Goal: Navigation & Orientation: Find specific page/section

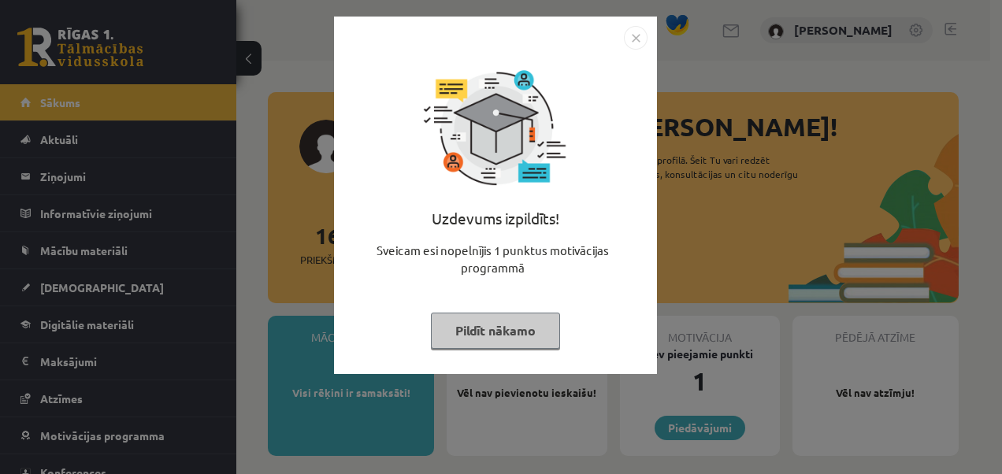
click at [516, 337] on button "Pildīt nākamo" at bounding box center [495, 331] width 129 height 36
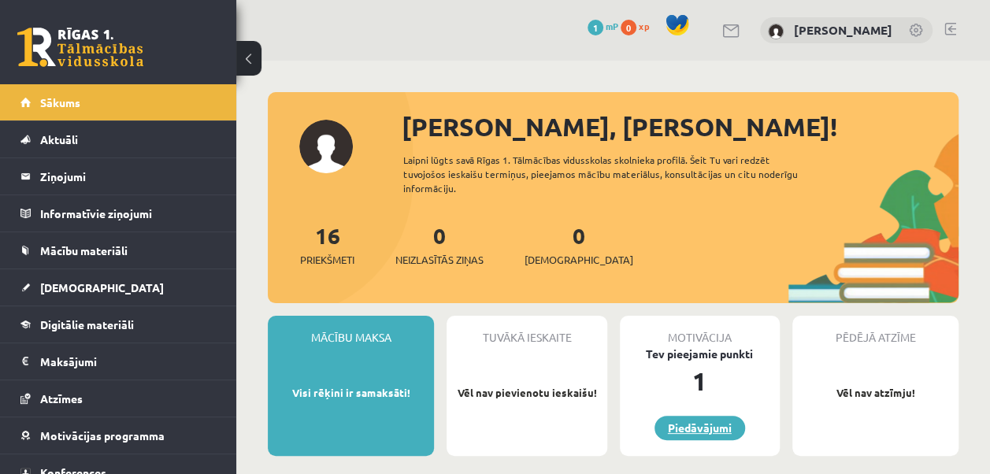
click at [704, 429] on link "Piedāvājumi" at bounding box center [700, 428] width 91 height 24
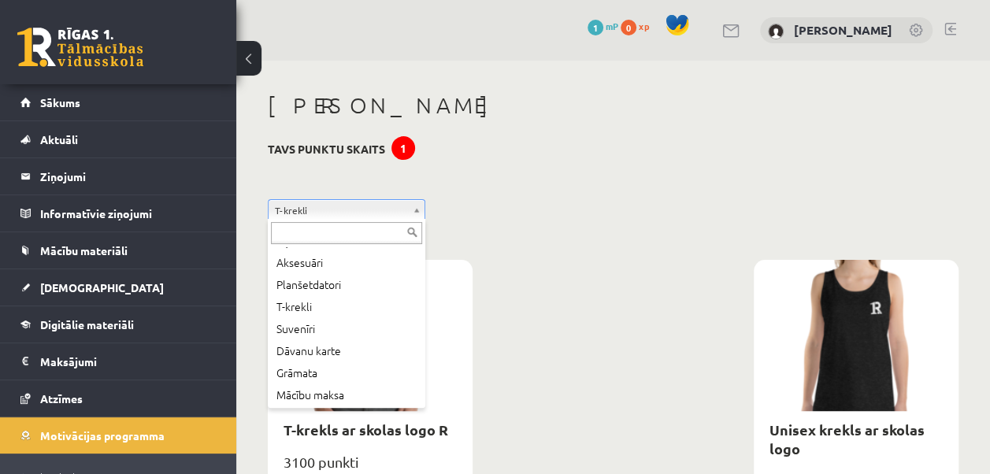
scroll to position [85, 0]
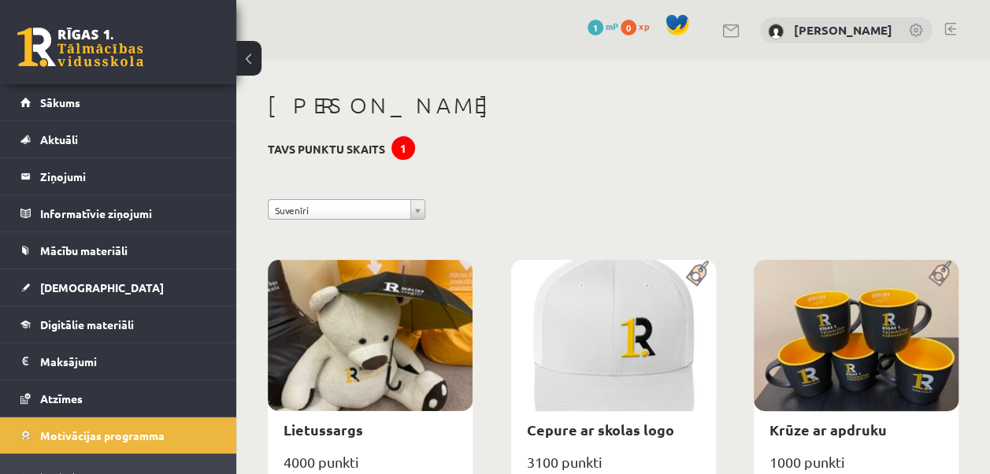
click at [351, 35] on div "0 Dāvanas 1 mP 0 xp [PERSON_NAME]" at bounding box center [613, 30] width 754 height 61
click at [68, 114] on link "Sākums" at bounding box center [118, 102] width 196 height 36
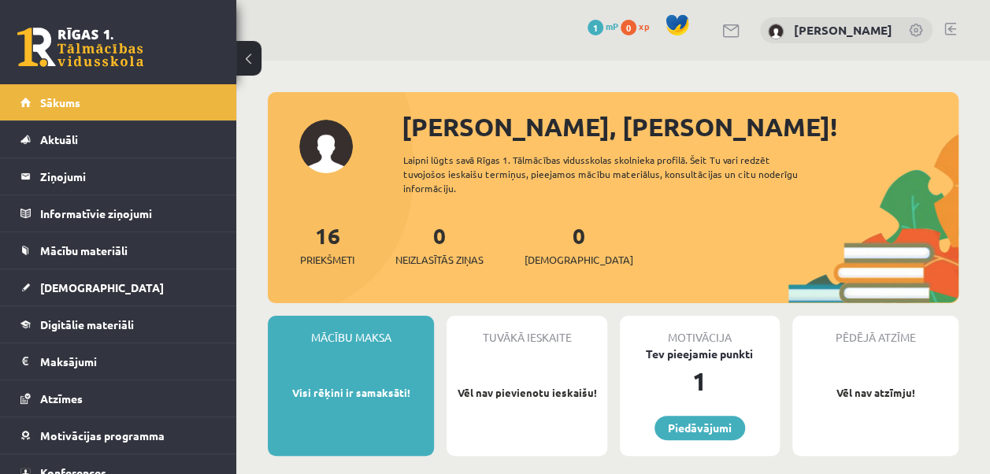
click at [947, 23] on link at bounding box center [951, 29] width 12 height 13
